Goal: Find specific page/section: Find specific page/section

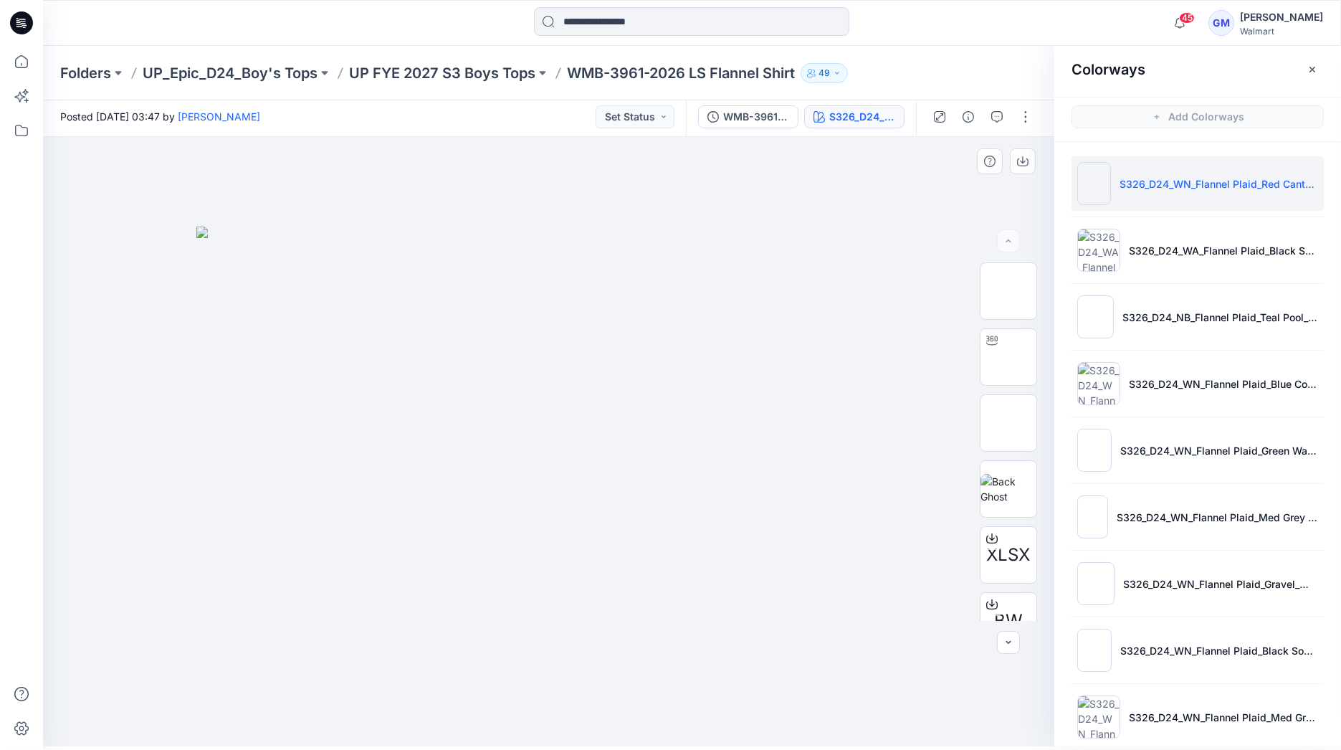
scroll to position [549, 0]
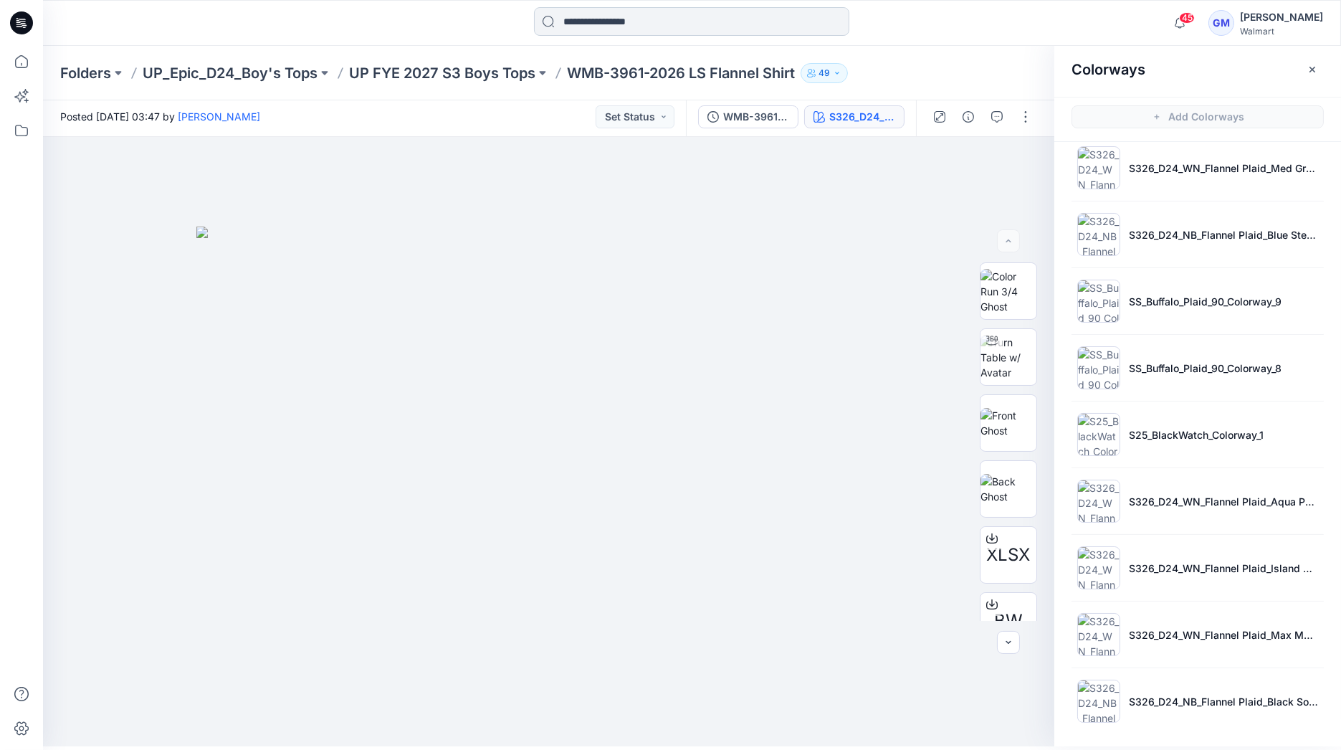
click at [645, 22] on input at bounding box center [691, 21] width 315 height 29
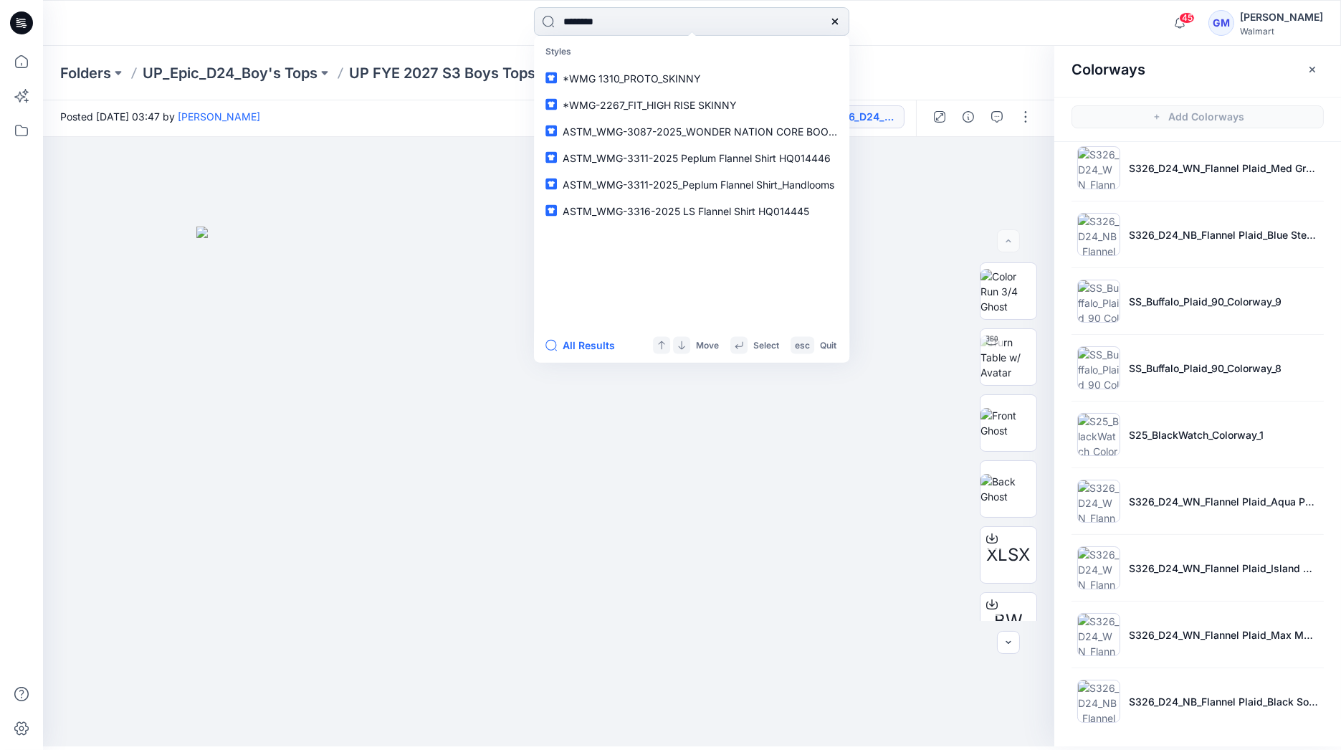
type input "********"
click at [596, 338] on button "All Results" at bounding box center [584, 345] width 79 height 17
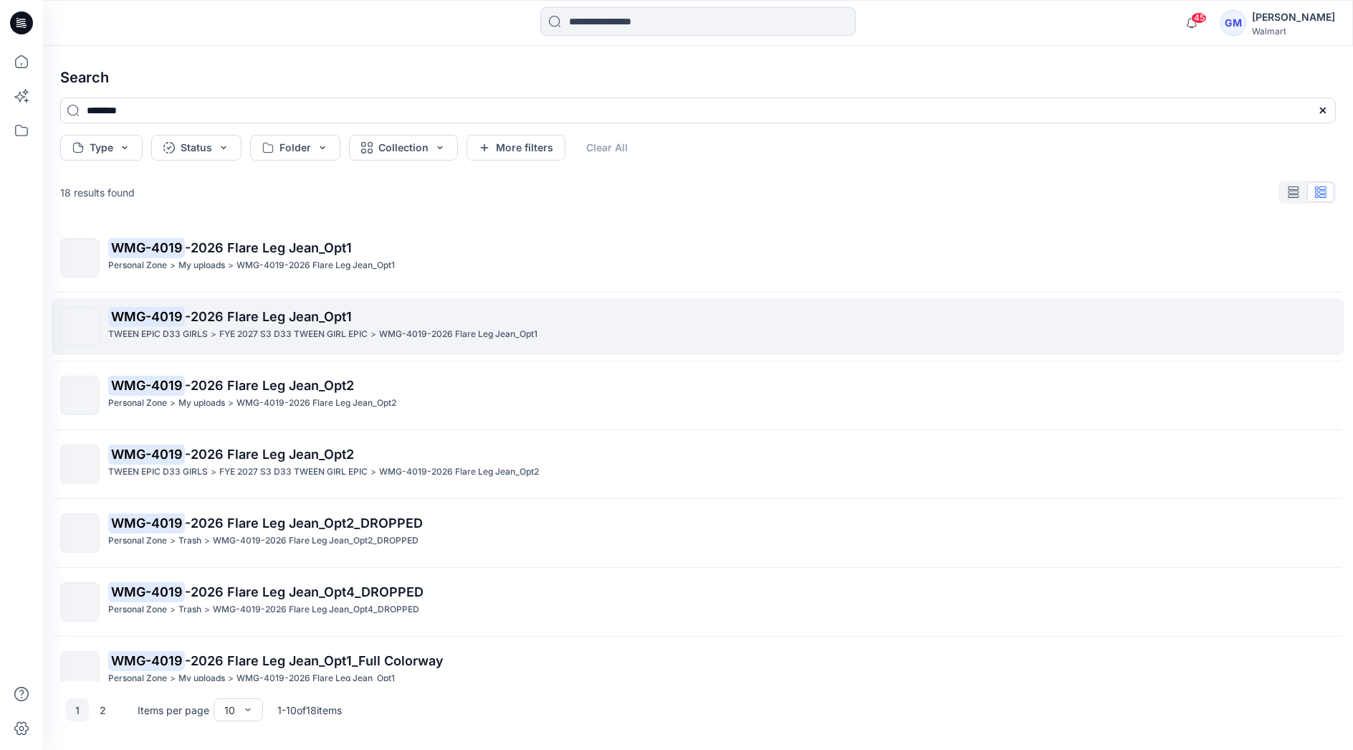
click at [299, 316] on span "-2026 Flare Leg Jean_Opt1" at bounding box center [268, 316] width 167 height 15
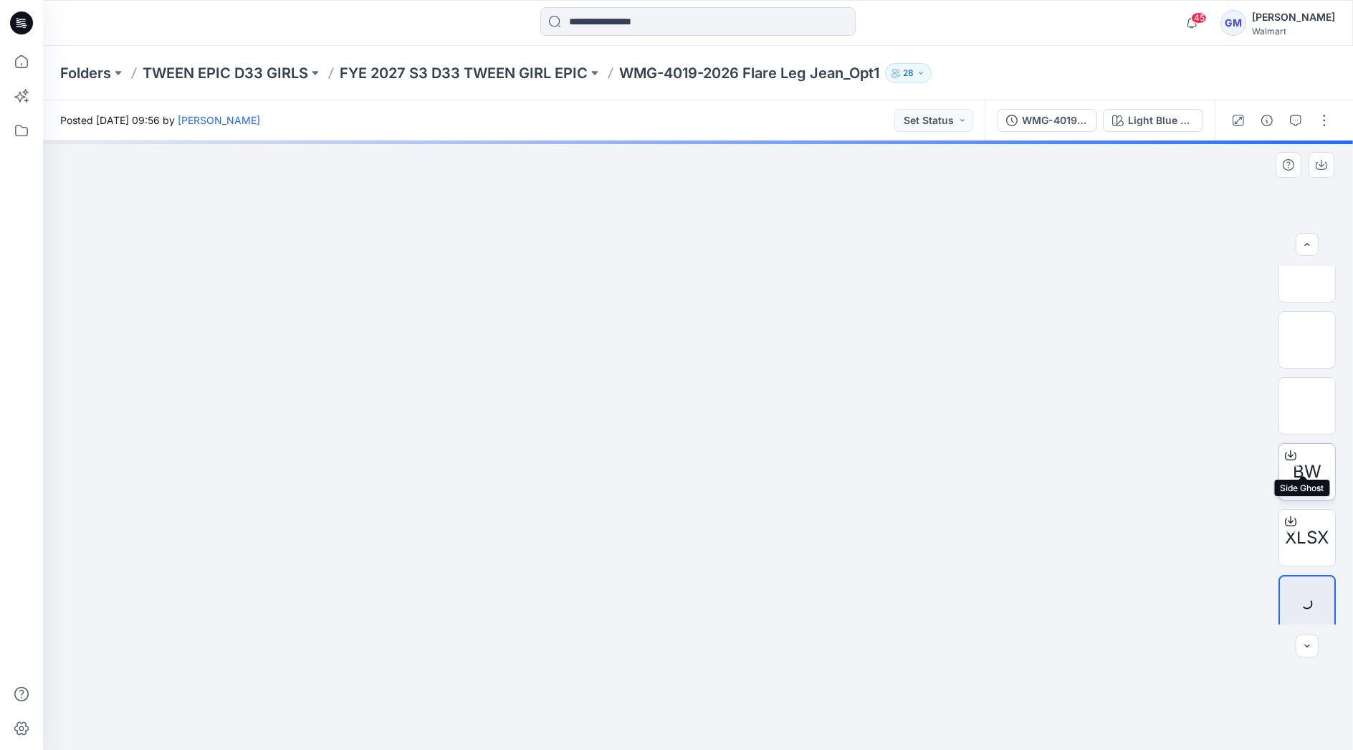
scroll to position [160, 0]
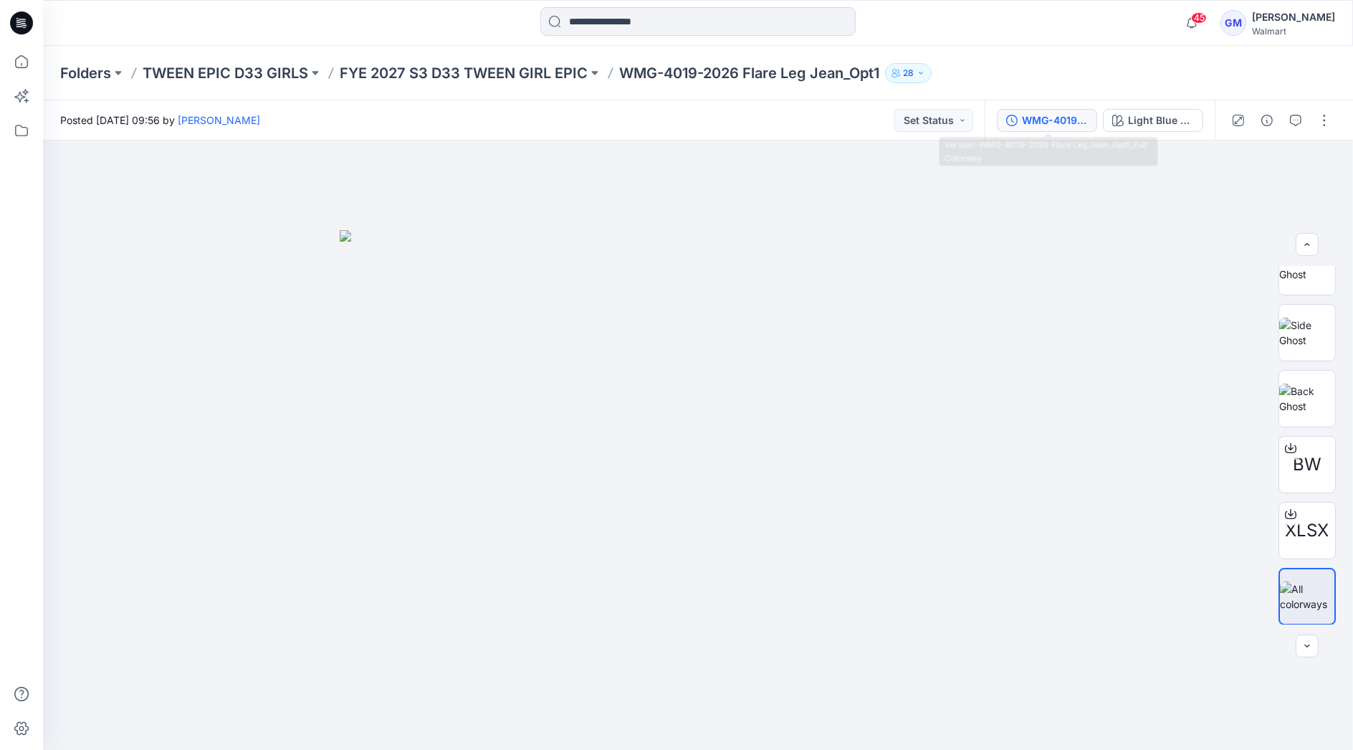
click at [1036, 123] on div "WMG-4019-2026 Flare Leg Jean_Opt1_Full Colorway" at bounding box center [1055, 121] width 66 height 16
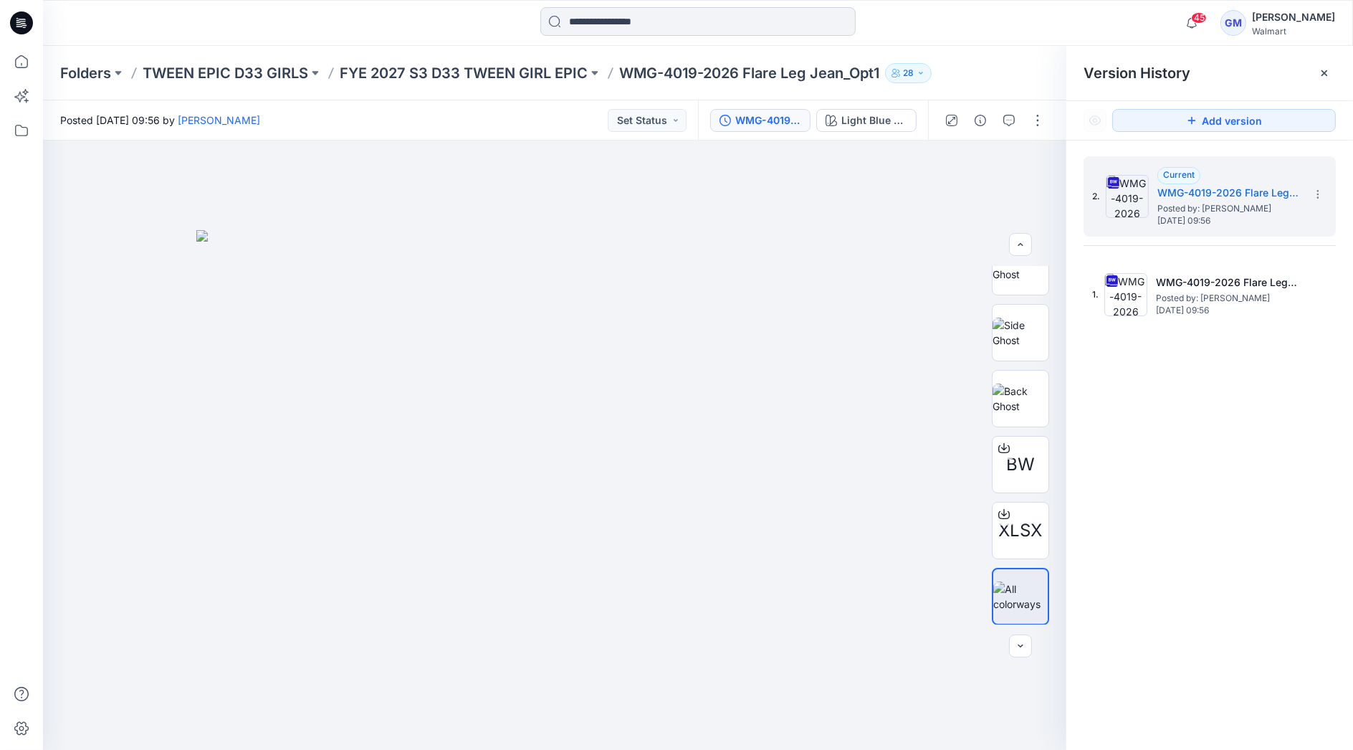
click at [674, 26] on input at bounding box center [697, 21] width 315 height 29
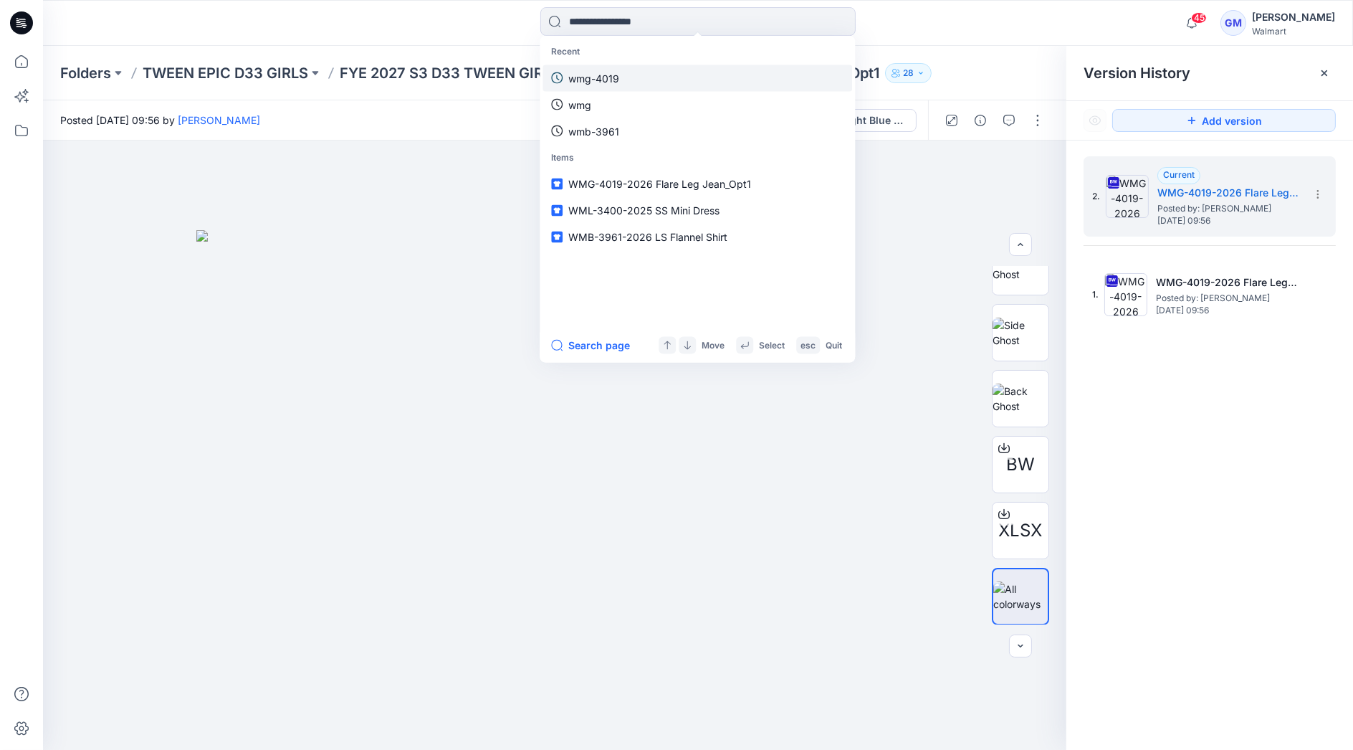
click at [615, 77] on p "wmg-4019" at bounding box center [593, 77] width 51 height 15
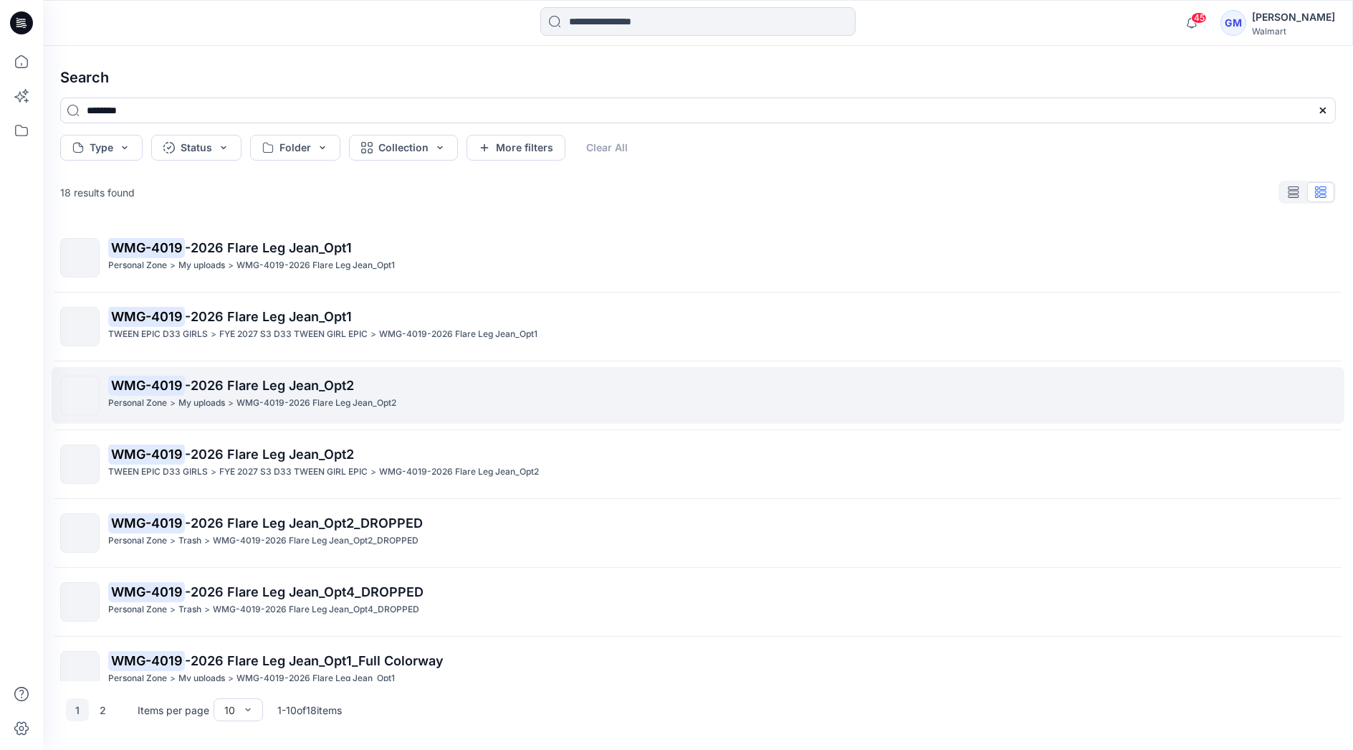
click at [315, 393] on p "WMG-4019 -2026 Flare Leg Jean_Opt2" at bounding box center [721, 385] width 1227 height 20
